Goal: Transaction & Acquisition: Purchase product/service

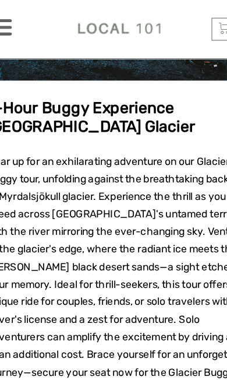
scroll to position [3855, 0]
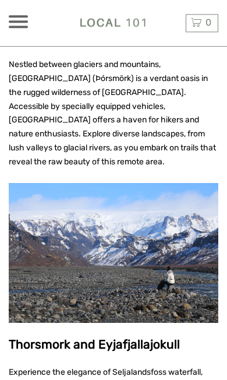
scroll to position [2498, 0]
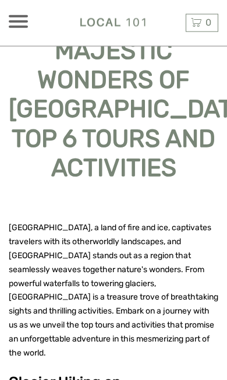
scroll to position [267, 0]
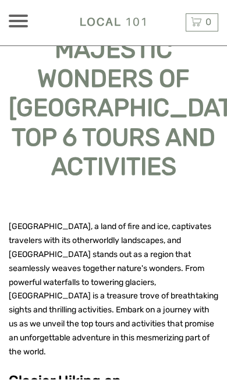
click at [15, 19] on div at bounding box center [18, 21] width 19 height 13
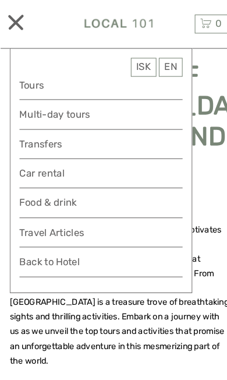
scroll to position [273, 0]
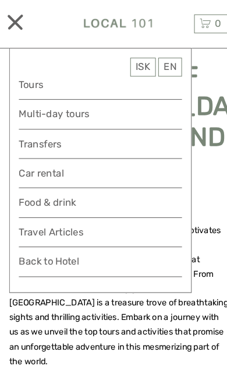
click at [63, 221] on link "Travel Articles" at bounding box center [96, 225] width 156 height 22
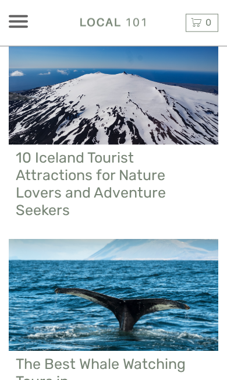
scroll to position [2140, 0]
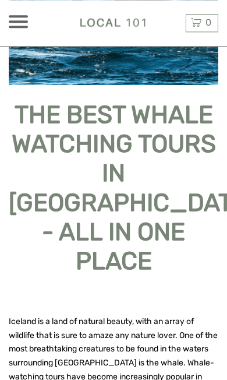
scroll to position [203, 0]
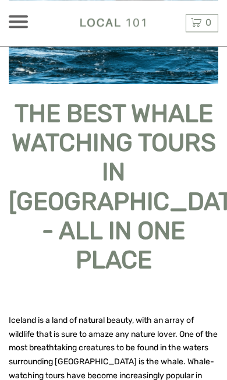
click at [171, 346] on span "Iceland is a land of natural beauty, with an array of wildlife that is sure to …" at bounding box center [113, 368] width 209 height 107
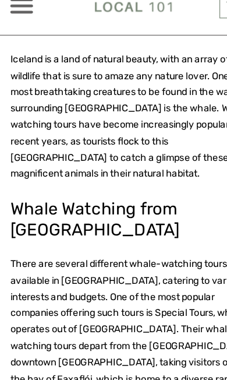
scroll to position [457, 0]
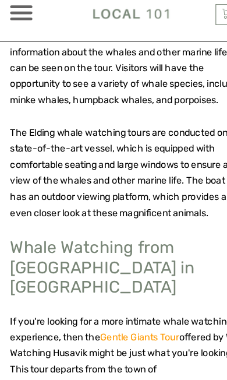
scroll to position [1324, 0]
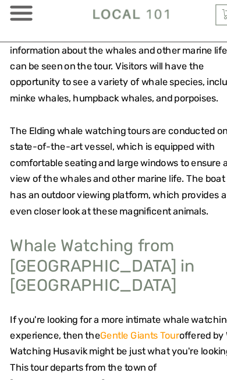
click at [18, 213] on h2 "Whale Watching from Húsavík in North Iceland" at bounding box center [114, 238] width 210 height 51
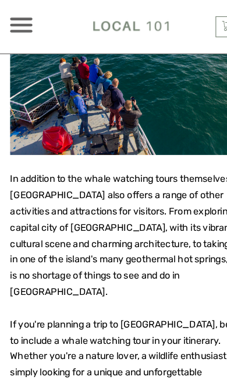
scroll to position [2570, 0]
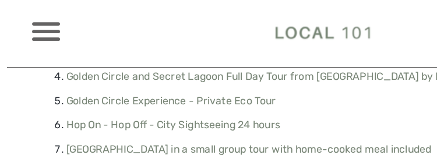
scroll to position [520, 0]
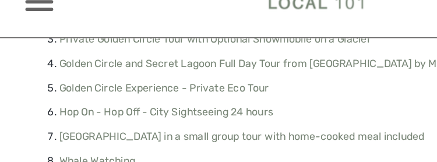
click at [160, 93] on link "Hop On - Hop Off - City Sightseeing 24 hours" at bounding box center [114, 97] width 147 height 8
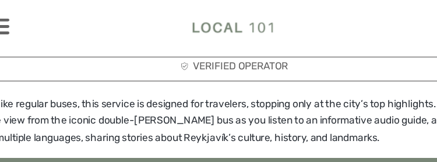
scroll to position [413, 0]
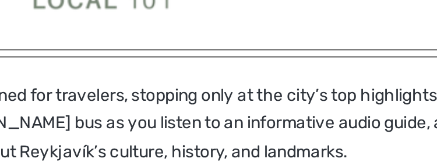
click at [70, 90] on div "Unlike regular buses, this service is designed for travelers, stopping only at …" at bounding box center [218, 138] width 402 height 153
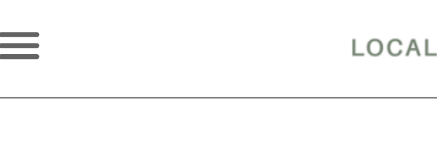
scroll to position [1155, 0]
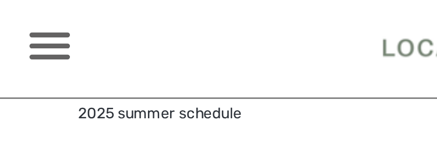
scroll to position [1108, 0]
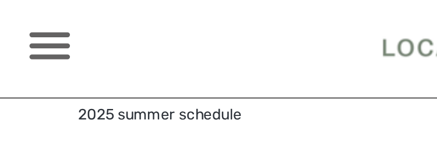
click at [54, 95] on li "Live map" at bounding box center [230, 89] width 379 height 24
click at [54, 93] on li "Live map" at bounding box center [230, 89] width 379 height 24
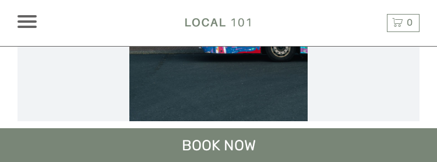
scroll to position [295, 0]
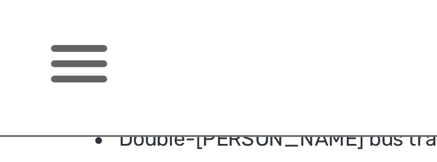
scroll to position [891, 0]
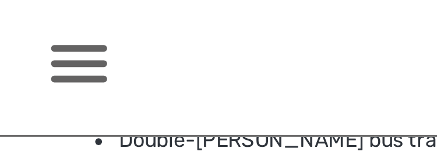
click at [30, 21] on span at bounding box center [26, 21] width 19 height 2
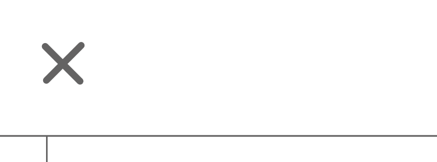
click at [127, 33] on div at bounding box center [218, 23] width 201 height 43
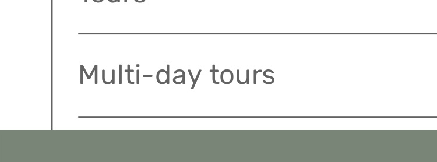
scroll to position [401, 0]
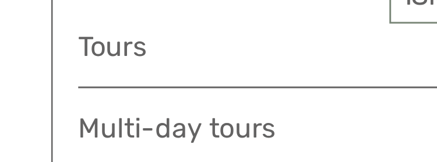
click at [43, 73] on link "Tours" at bounding box center [105, 81] width 156 height 16
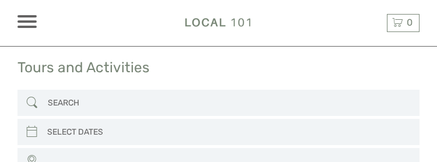
select select
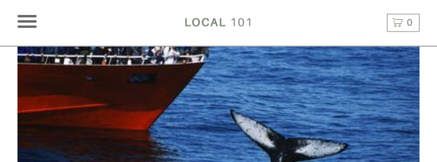
scroll to position [347, 0]
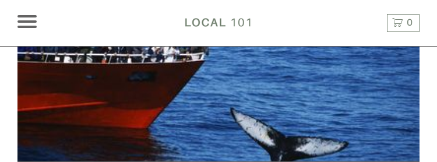
click at [149, 113] on link at bounding box center [218, 97] width 402 height 128
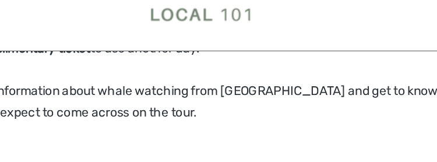
scroll to position [1483, 0]
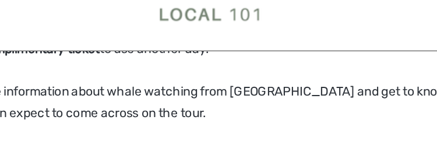
click at [150, 128] on div "BOOK NOW" at bounding box center [218, 145] width 437 height 34
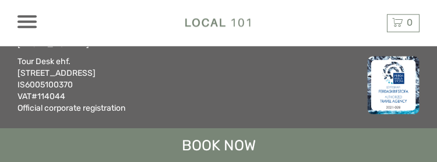
scroll to position [2550, 0]
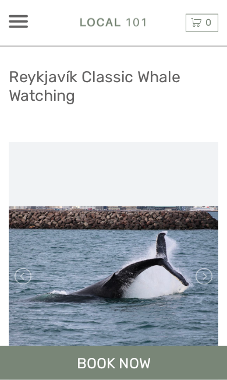
scroll to position [0, 0]
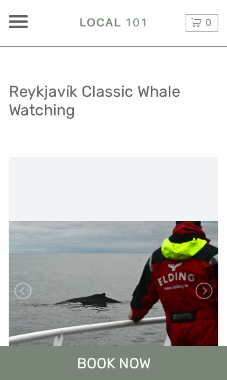
click at [19, 25] on div at bounding box center [18, 21] width 19 height 13
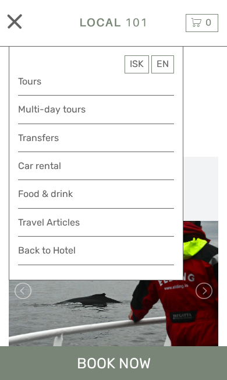
click at [43, 76] on link "Tours" at bounding box center [96, 81] width 156 height 16
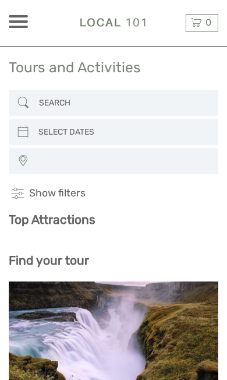
select select
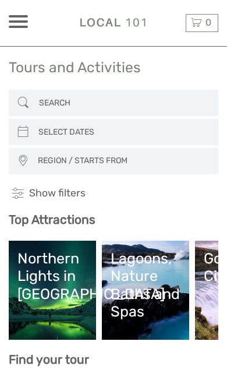
click at [155, 282] on div "Lagoons, Nature Baths and Spas" at bounding box center [146, 284] width 70 height 70
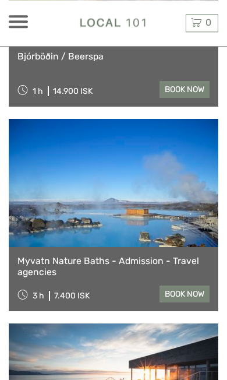
scroll to position [2786, 0]
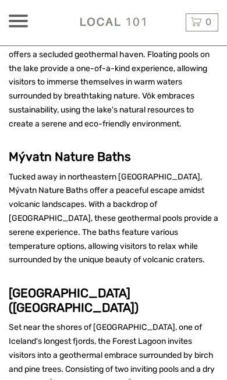
click at [17, 17] on div at bounding box center [18, 21] width 19 height 13
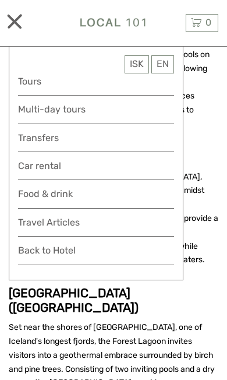
click at [84, 221] on link "Travel Articles" at bounding box center [96, 225] width 156 height 22
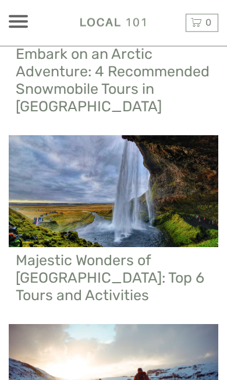
scroll to position [835, 0]
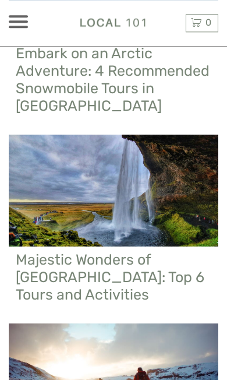
click at [129, 251] on h2 "Majestic Wonders of [GEOGRAPHIC_DATA]: Top 6 Tours and Activities" at bounding box center [114, 277] width 196 height 52
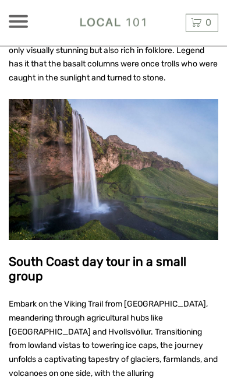
scroll to position [1957, 0]
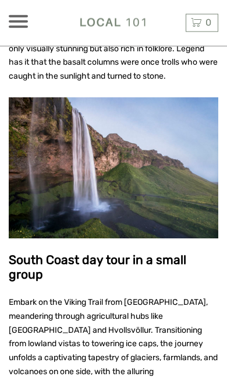
click at [125, 252] on strong "South Coast day tour in a small group" at bounding box center [98, 266] width 178 height 29
click at [146, 252] on strong "South Coast day tour in a small group" at bounding box center [98, 266] width 178 height 29
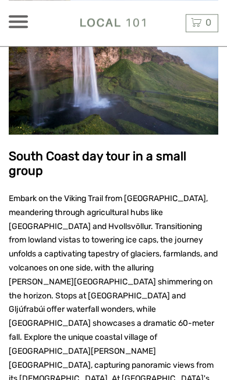
scroll to position [2076, 0]
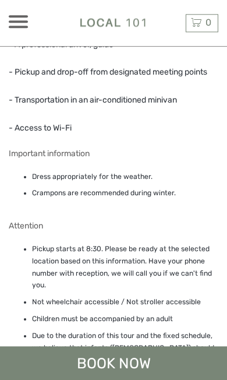
scroll to position [1459, 0]
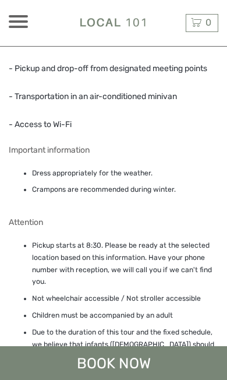
click at [170, 160] on div "What is included - A professional driver/guide - Pickup and drop-off from desig…" at bounding box center [114, 204] width 210 height 407
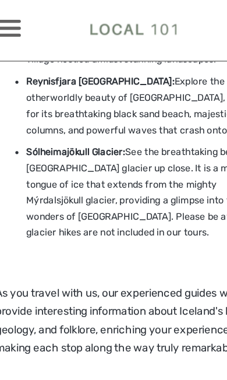
scroll to position [644, 0]
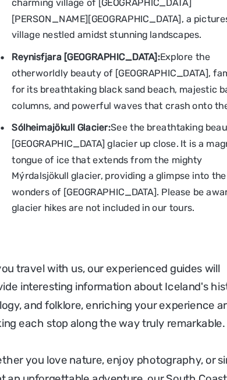
click at [146, 252] on p "As you travel with us, our experienced guides will provide interesting informat…" at bounding box center [114, 279] width 210 height 55
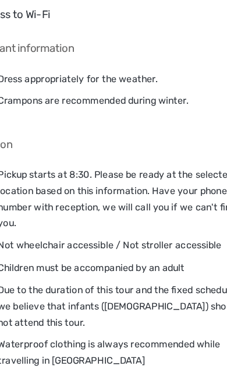
scroll to position [1516, 0]
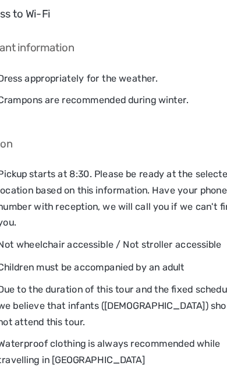
click at [96, 346] on div "BOOK NOW" at bounding box center [113, 363] width 227 height 34
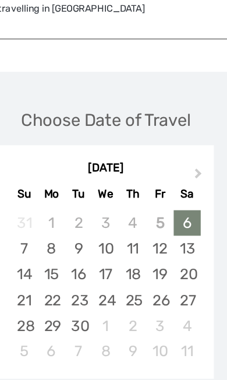
scroll to position [1781, 0]
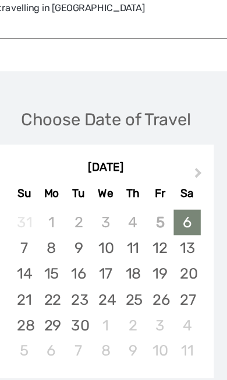
click at [91, 346] on div "BOOK NOW" at bounding box center [113, 363] width 227 height 34
click at [100, 346] on div "BOOK NOW" at bounding box center [113, 363] width 227 height 34
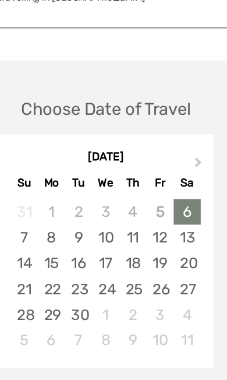
scroll to position [1801, 0]
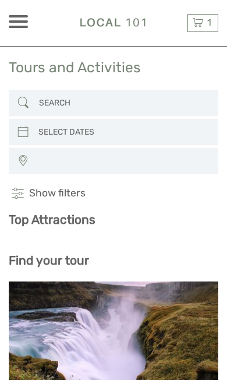
select select
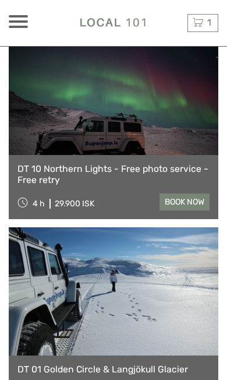
scroll to position [556, 0]
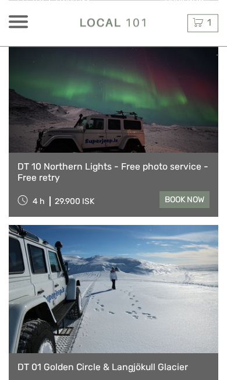
click at [26, 23] on span at bounding box center [18, 21] width 19 height 2
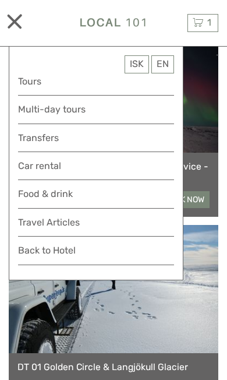
click at [73, 224] on link "Travel Articles" at bounding box center [96, 225] width 156 height 22
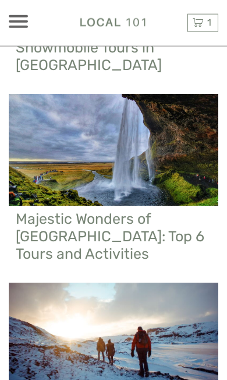
scroll to position [888, 0]
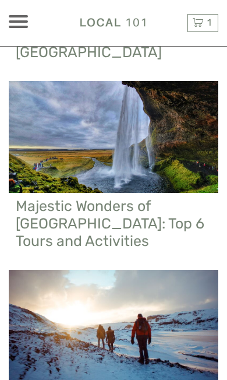
click at [123, 202] on h2 "Majestic Wonders of [GEOGRAPHIC_DATA]: Top 6 Tours and Activities" at bounding box center [114, 223] width 196 height 52
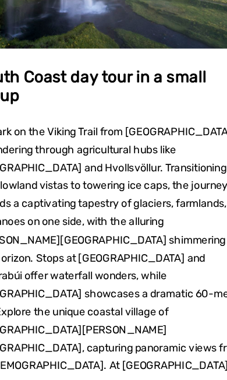
scroll to position [2099, 0]
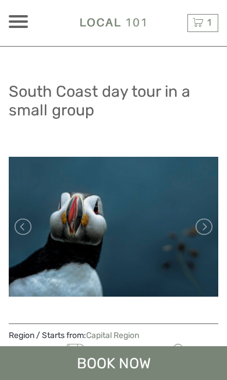
click at [112, 358] on div "BOOK NOW" at bounding box center [113, 363] width 227 height 34
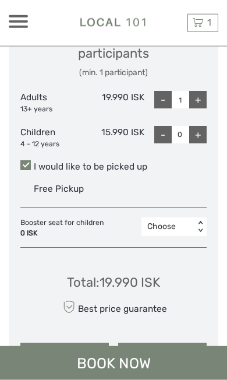
scroll to position [2225, 0]
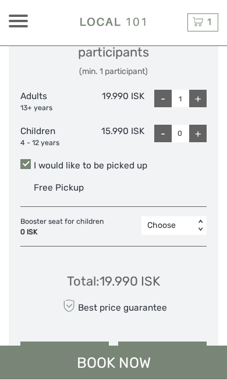
click at [70, 342] on button "ADD TO CART" at bounding box center [64, 351] width 89 height 19
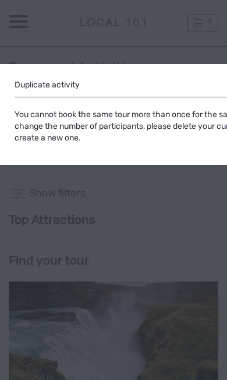
select select
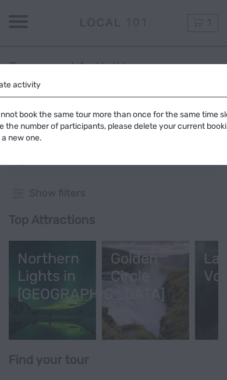
scroll to position [0, 72]
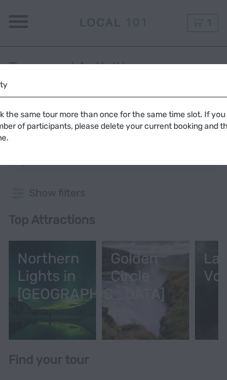
click at [156, 187] on div "Duplicate activity You cannot book the same tour more than once for the same ti…" at bounding box center [113, 190] width 227 height 380
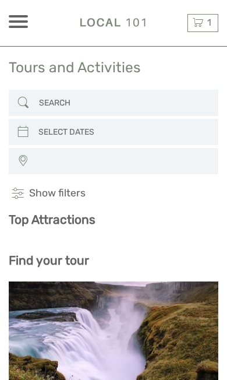
select select
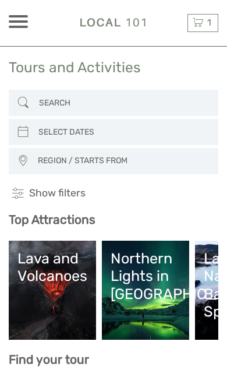
click at [212, 21] on span "1" at bounding box center [210, 22] width 8 height 11
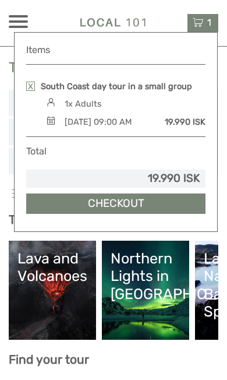
click at [114, 214] on link "Checkout" at bounding box center [115, 203] width 179 height 20
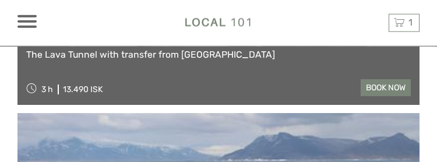
scroll to position [2087, 0]
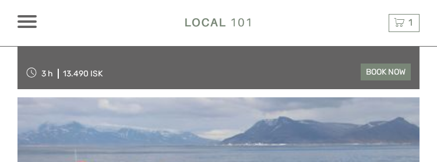
click at [227, 123] on link at bounding box center [218, 161] width 402 height 128
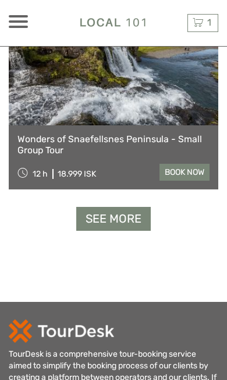
scroll to position [3577, 0]
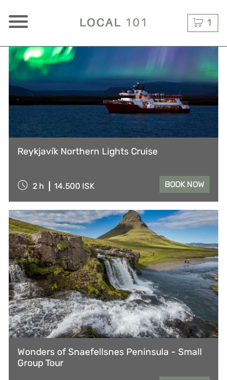
click at [211, 15] on div "1 Items South Coast day tour in a small group 1x Adults Saturday, 06 September …" at bounding box center [203, 23] width 31 height 18
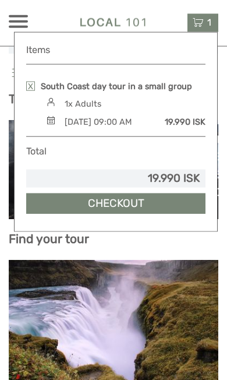
scroll to position [0, 0]
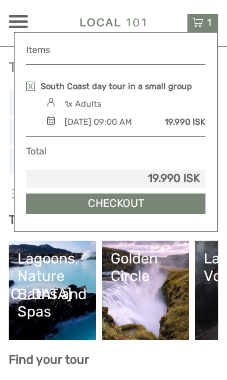
click at [122, 211] on link "Checkout" at bounding box center [115, 203] width 179 height 20
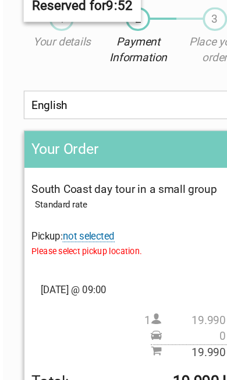
scroll to position [23, 0]
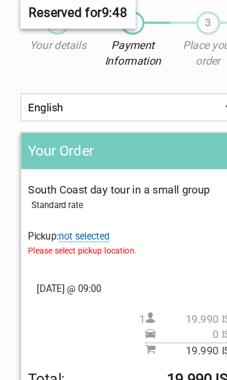
click at [107, 221] on span "Please select pickup location." at bounding box center [113, 227] width 179 height 13
click at [110, 221] on span "Please select pickup location." at bounding box center [113, 227] width 179 height 13
click at [93, 221] on span "Please select pickup location." at bounding box center [113, 227] width 179 height 13
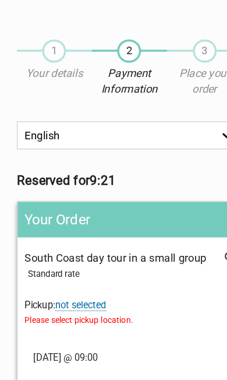
scroll to position [0, 0]
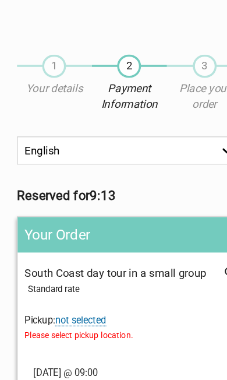
click at [98, 287] on span "Please select pickup location." at bounding box center [113, 286] width 179 height 13
click at [111, 291] on span "Please select pickup location." at bounding box center [113, 286] width 179 height 13
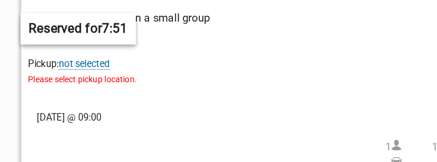
scroll to position [170, 0]
click at [105, 68] on span "Please select pickup location." at bounding box center [218, 68] width 389 height 13
click at [108, 65] on span "Please select pickup location." at bounding box center [218, 68] width 389 height 13
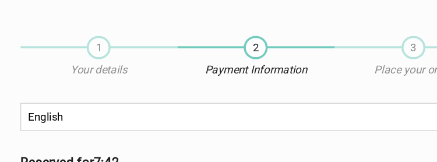
scroll to position [0, 0]
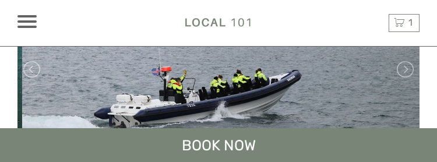
scroll to position [203, 0]
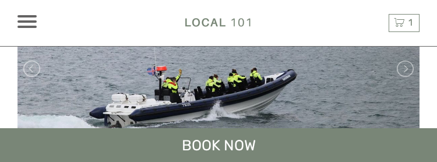
click at [230, 89] on img at bounding box center [218, 69] width 402 height 268
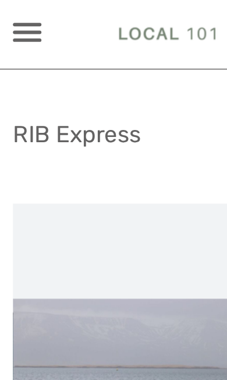
scroll to position [1, 0]
click at [13, 16] on span at bounding box center [18, 16] width 19 height 2
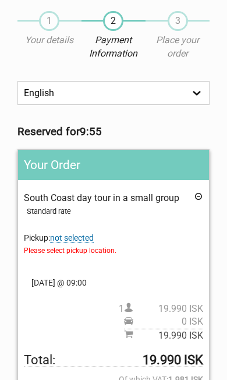
scroll to position [63, 0]
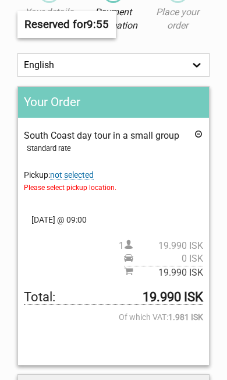
click at [181, 189] on span "Please select pickup location." at bounding box center [113, 187] width 179 height 13
click at [108, 187] on span "Please select pickup location." at bounding box center [113, 187] width 179 height 13
click at [81, 170] on span "not selected" at bounding box center [72, 175] width 44 height 10
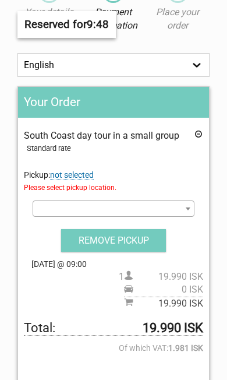
click at [81, 179] on span "not selected" at bounding box center [72, 175] width 44 height 10
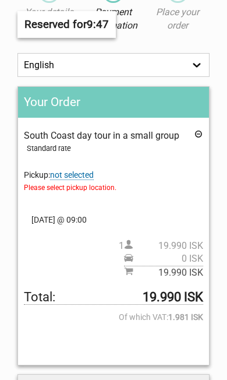
click at [86, 177] on span "not selected" at bounding box center [72, 175] width 44 height 10
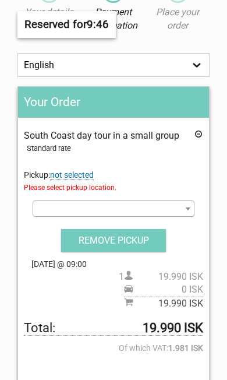
click at [110, 203] on span at bounding box center [114, 208] width 162 height 16
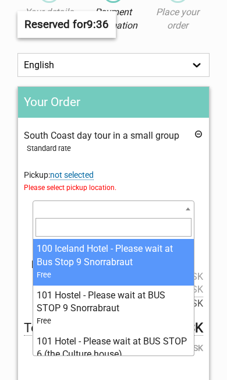
select select "83625"
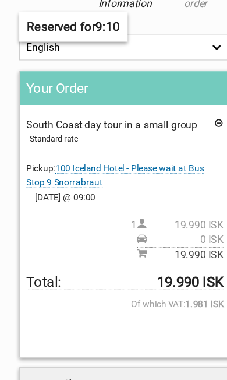
scroll to position [86, 0]
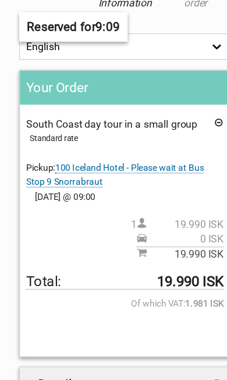
click at [126, 155] on span "100 Iceland Hotel - Please wait at Bus Stop 9 Snorrabraut" at bounding box center [104, 158] width 161 height 23
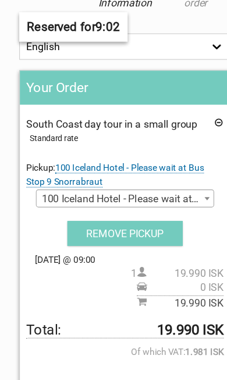
click at [112, 180] on span "100 Iceland Hotel - Please wait at Bus Stop 9 Snorrabraut" at bounding box center [113, 180] width 161 height 16
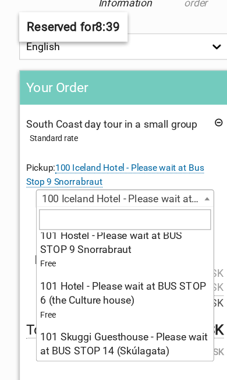
scroll to position [68, 0]
